Goal: Find specific page/section: Find specific page/section

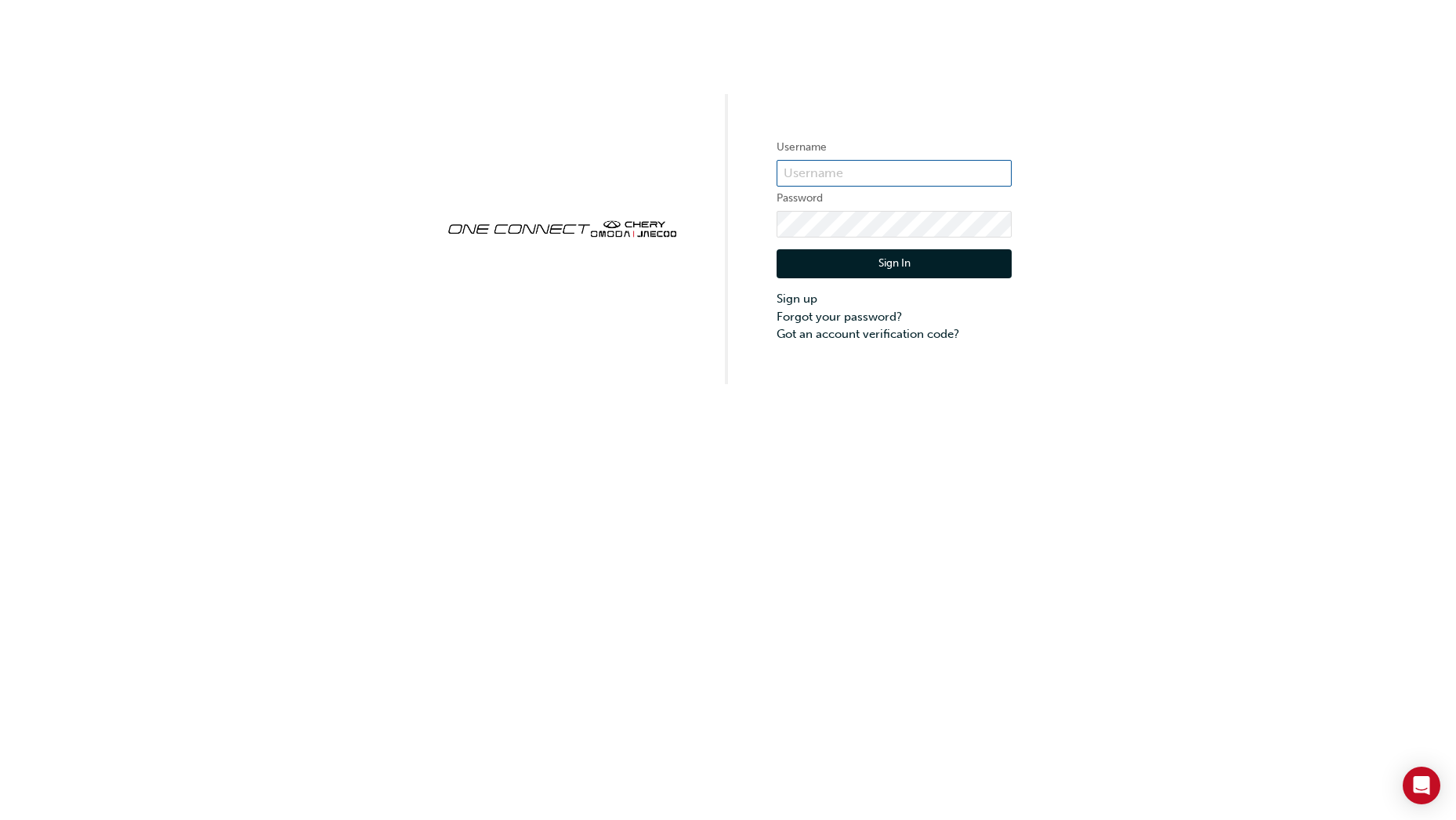
type input "CHAU1146"
click at [911, 265] on button "Sign In" at bounding box center [894, 263] width 235 height 30
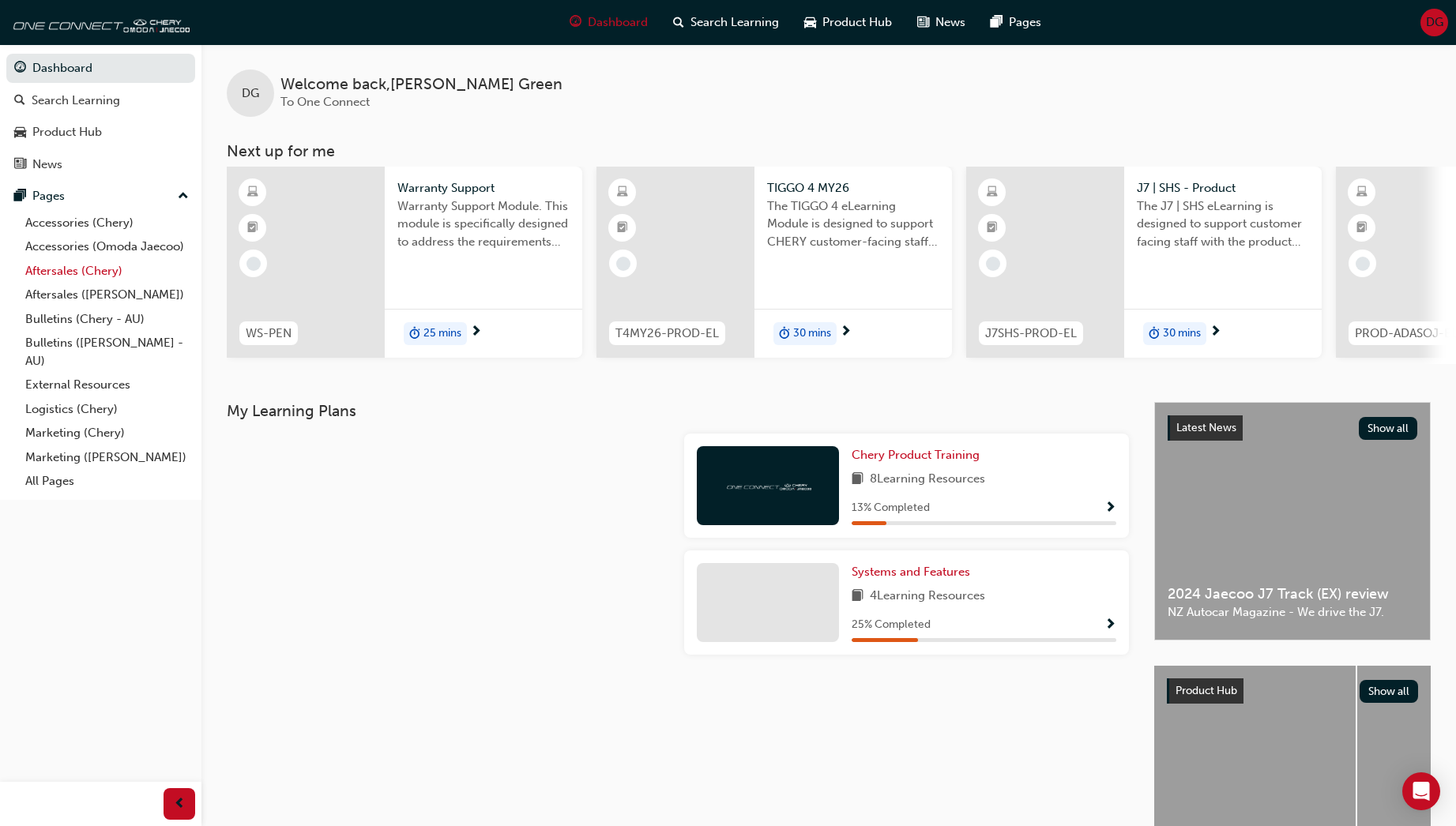
click at [70, 270] on link "Aftersales (Chery)" at bounding box center [106, 271] width 176 height 25
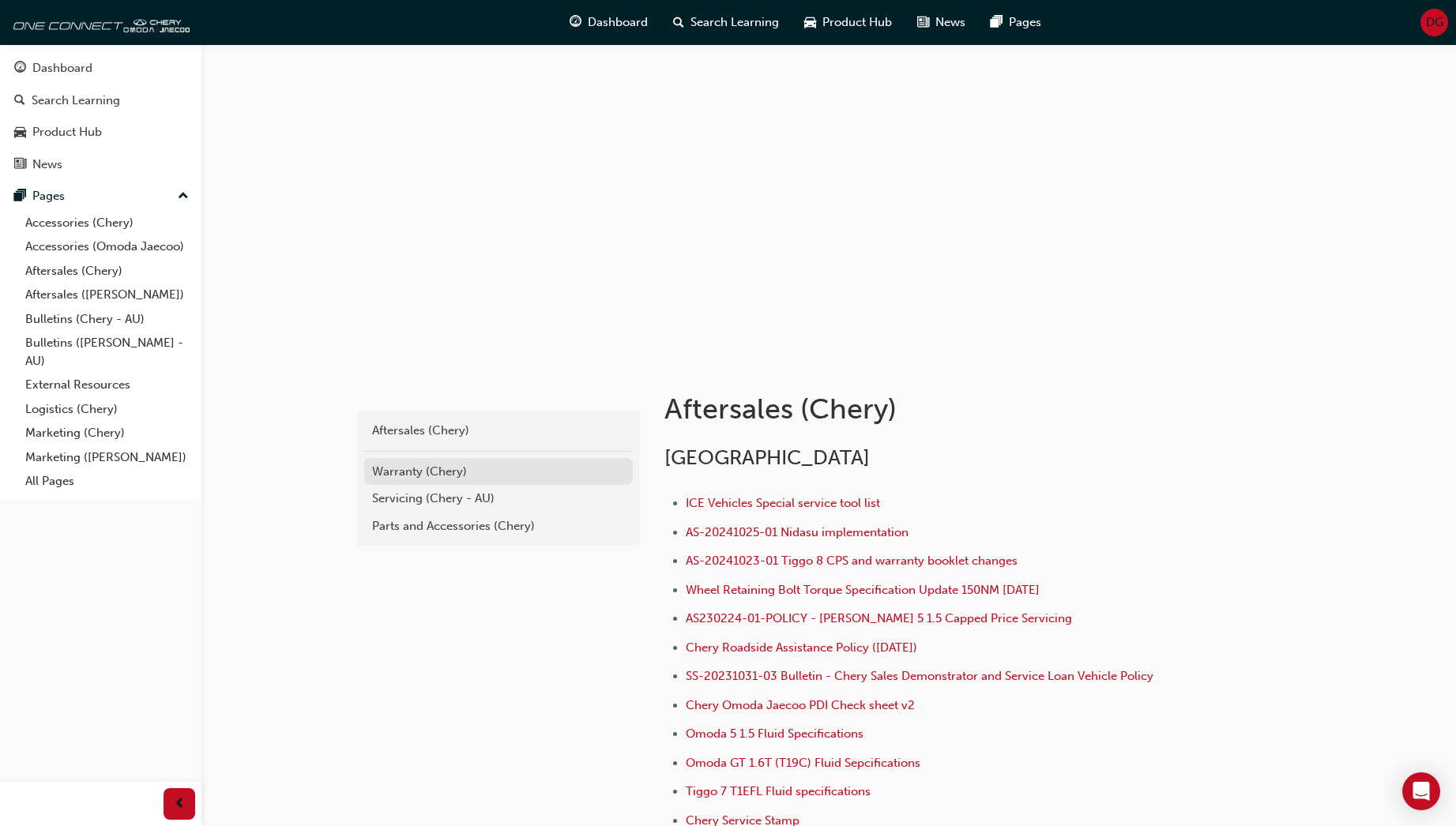
click at [410, 472] on div "Warranty (Chery)" at bounding box center [498, 471] width 253 height 18
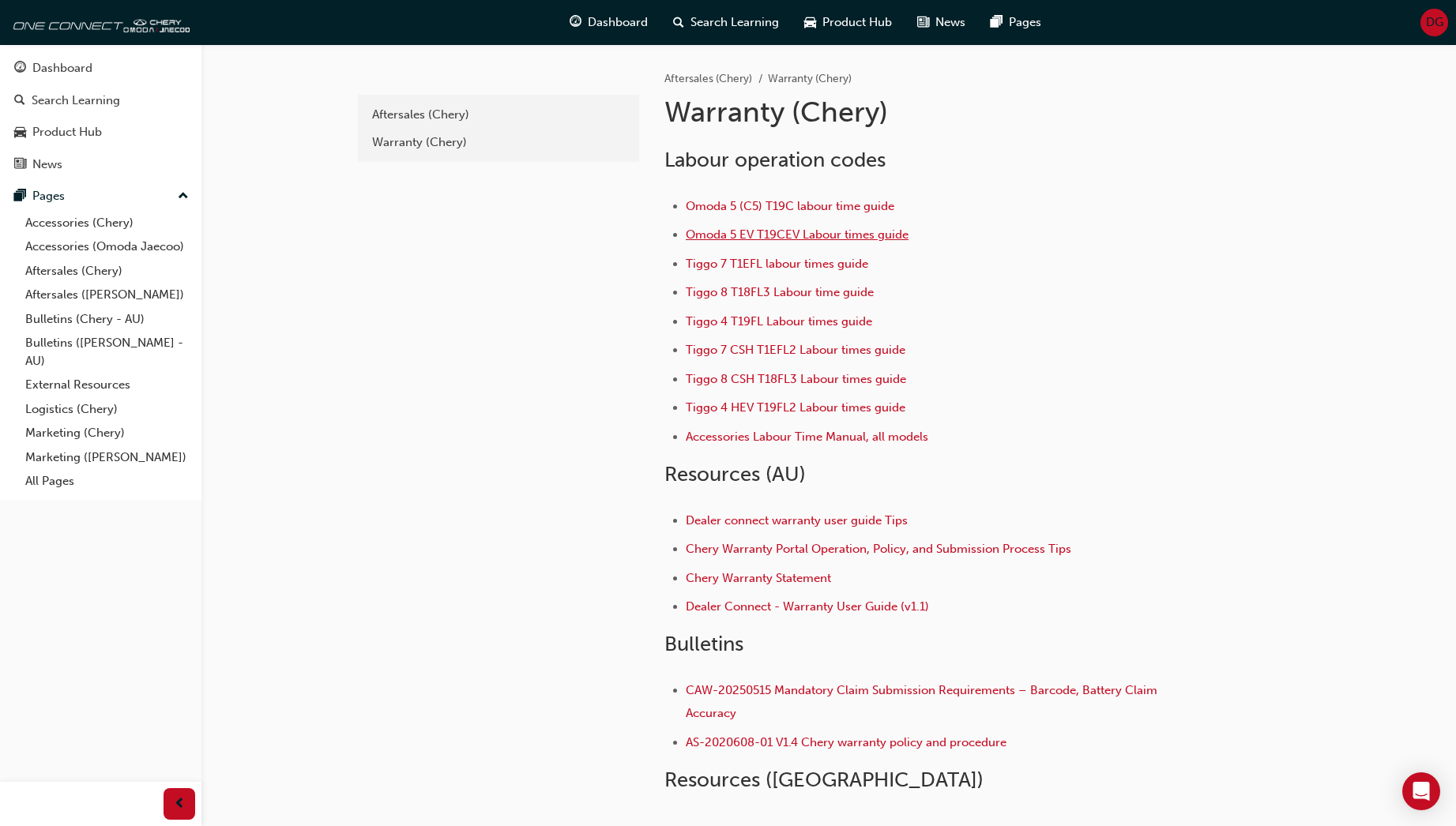
click at [739, 232] on span "Omoda 5 EV T19CEV Labour times guide" at bounding box center [797, 234] width 223 height 14
